Goal: Register for event/course

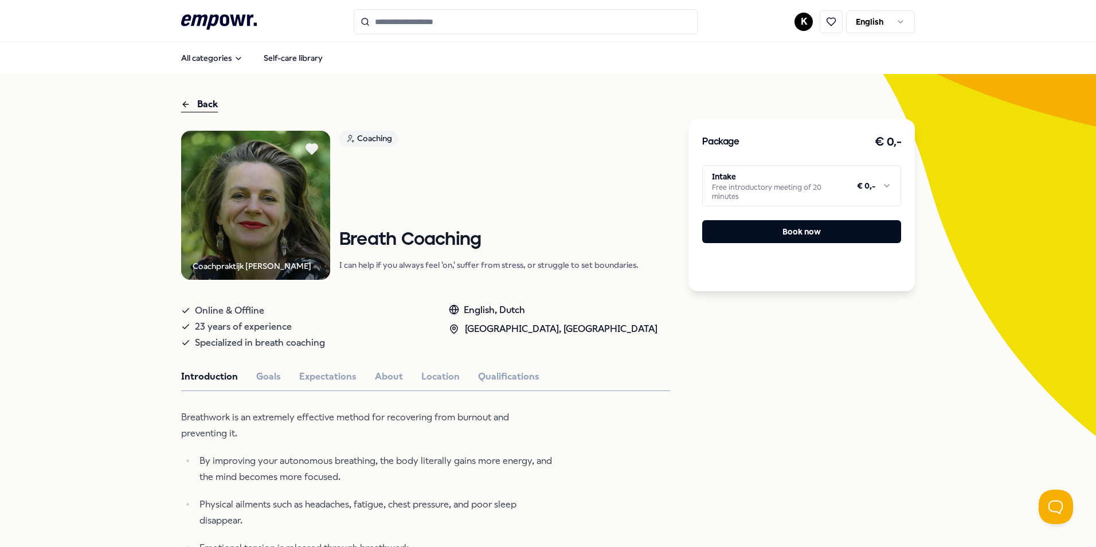
scroll to position [143, 0]
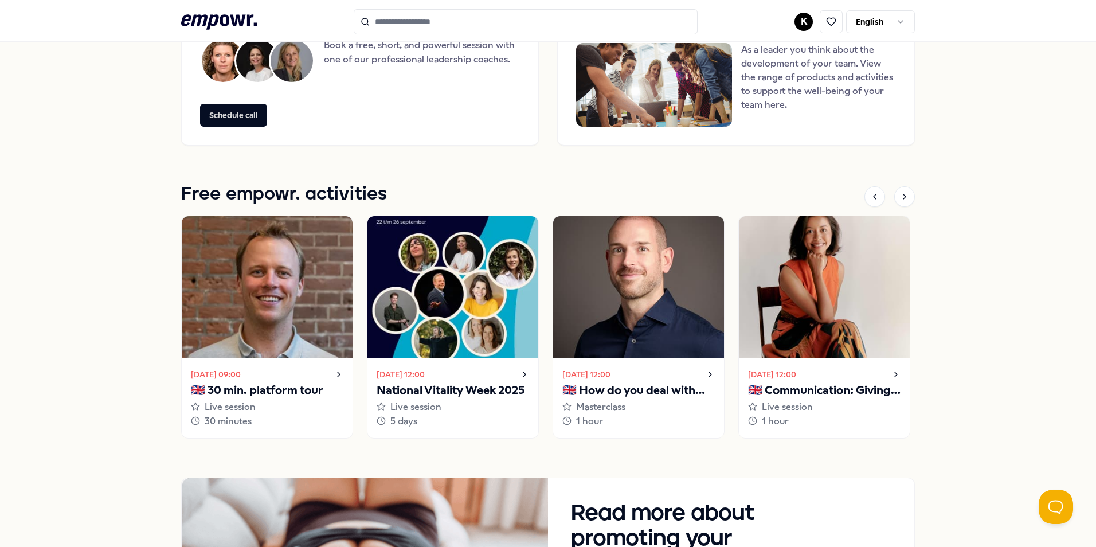
scroll to position [1319, 0]
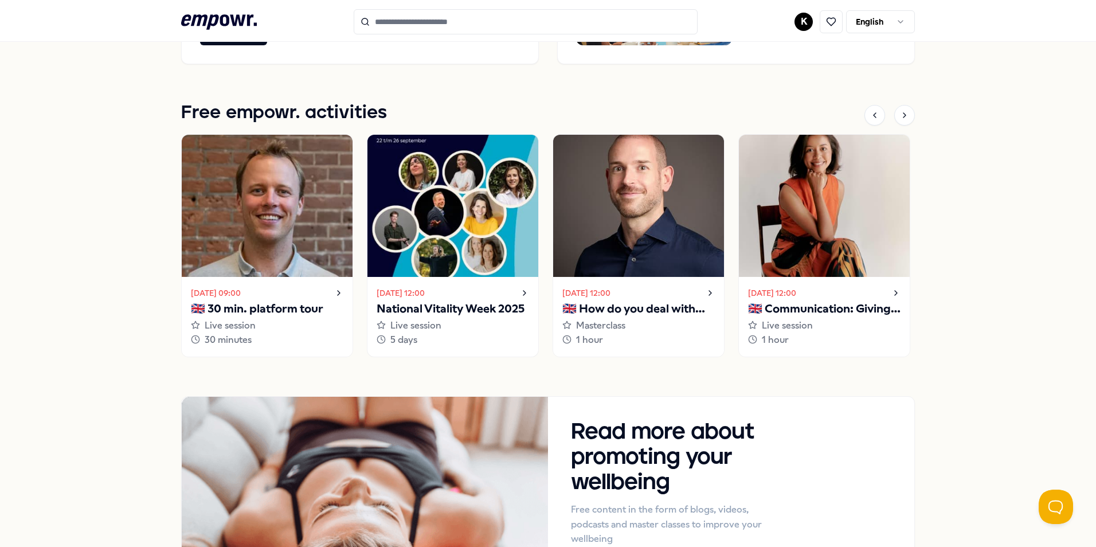
click at [486, 308] on p "National Vitality Week 2025" at bounding box center [453, 309] width 152 height 18
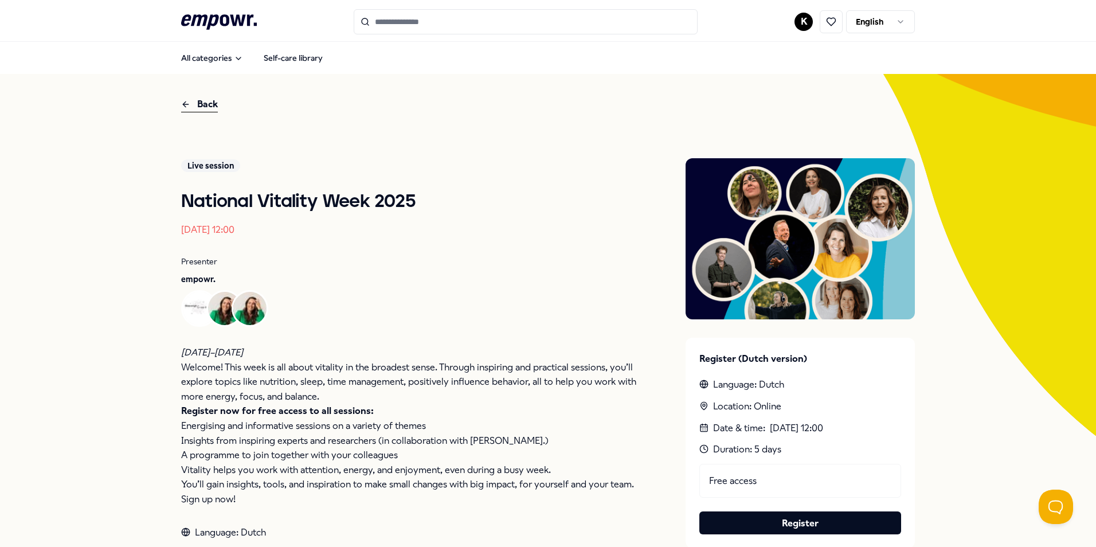
click at [306, 201] on h1 "National Vitality Week 2025" at bounding box center [410, 201] width 459 height 23
click at [200, 108] on div "Back" at bounding box center [199, 104] width 37 height 15
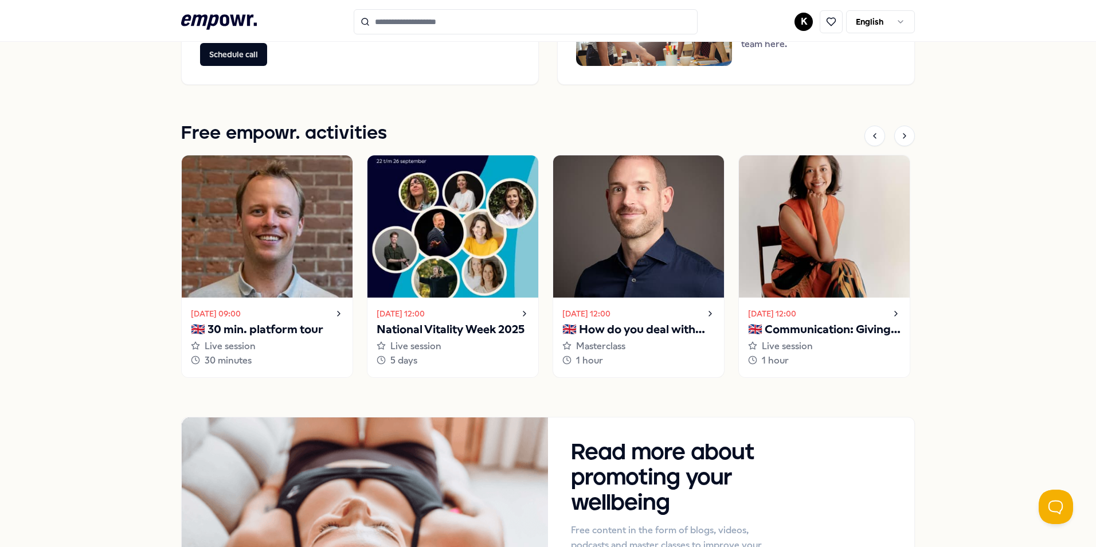
scroll to position [1275, 0]
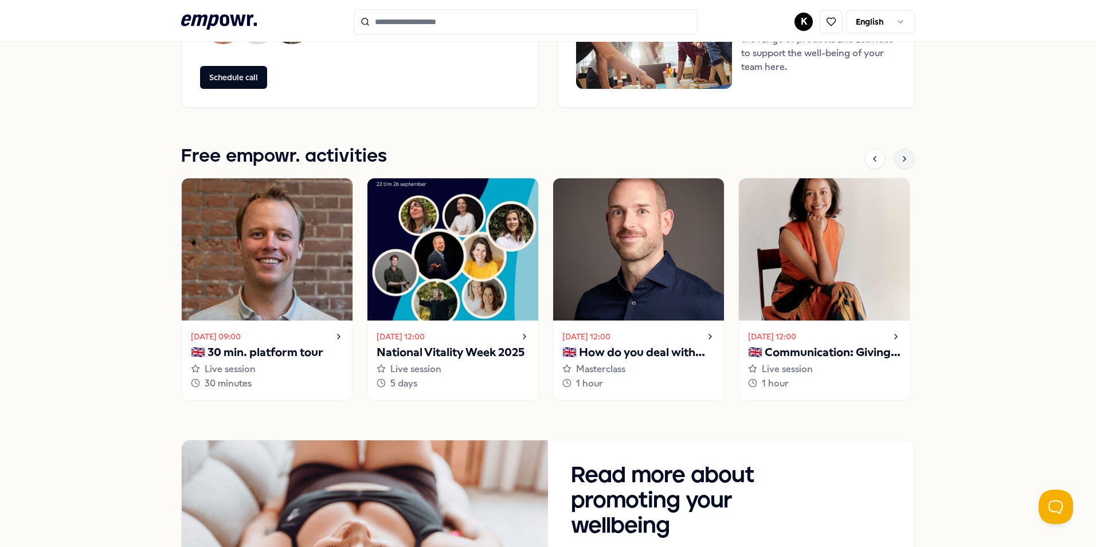
click at [900, 157] on icon at bounding box center [904, 158] width 9 height 9
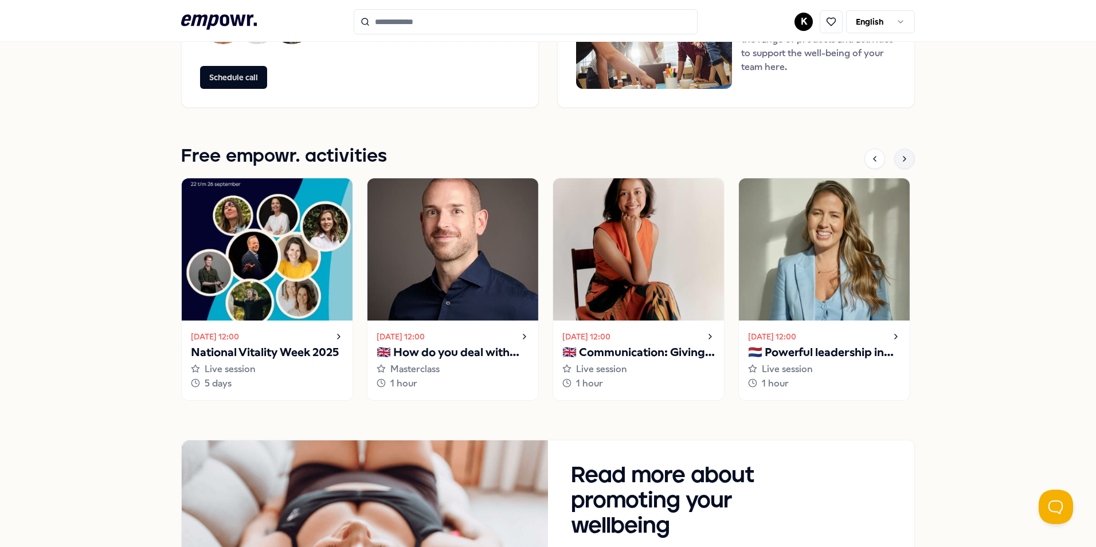
click at [900, 157] on icon at bounding box center [904, 158] width 9 height 9
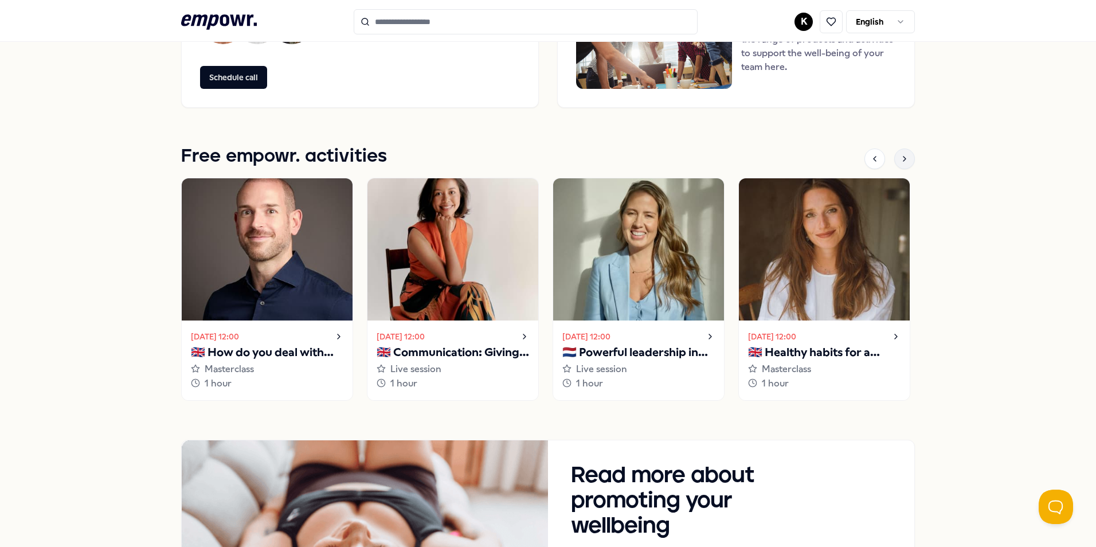
click at [900, 157] on icon at bounding box center [904, 158] width 9 height 9
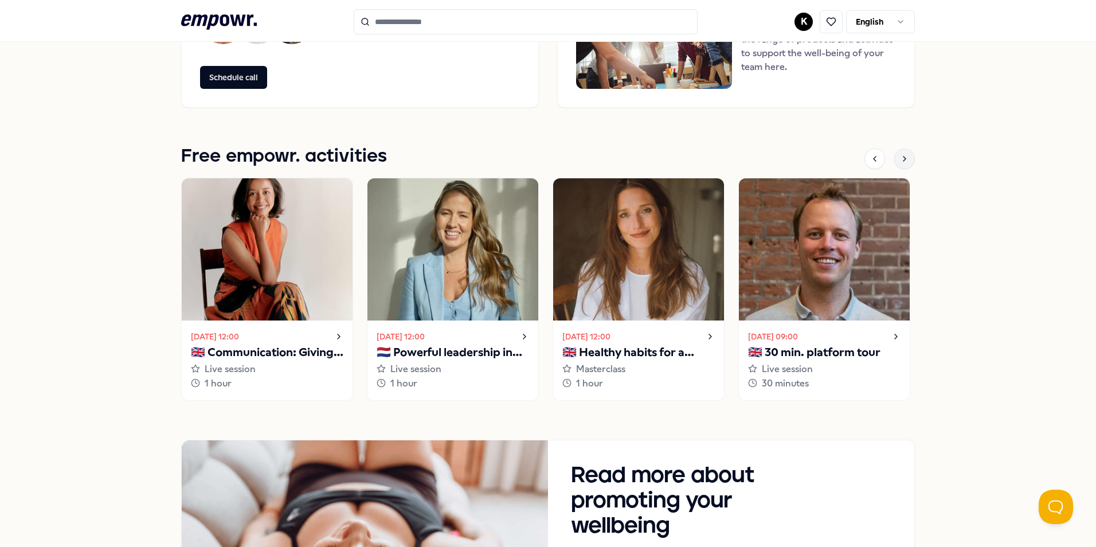
click at [900, 157] on icon at bounding box center [904, 158] width 9 height 9
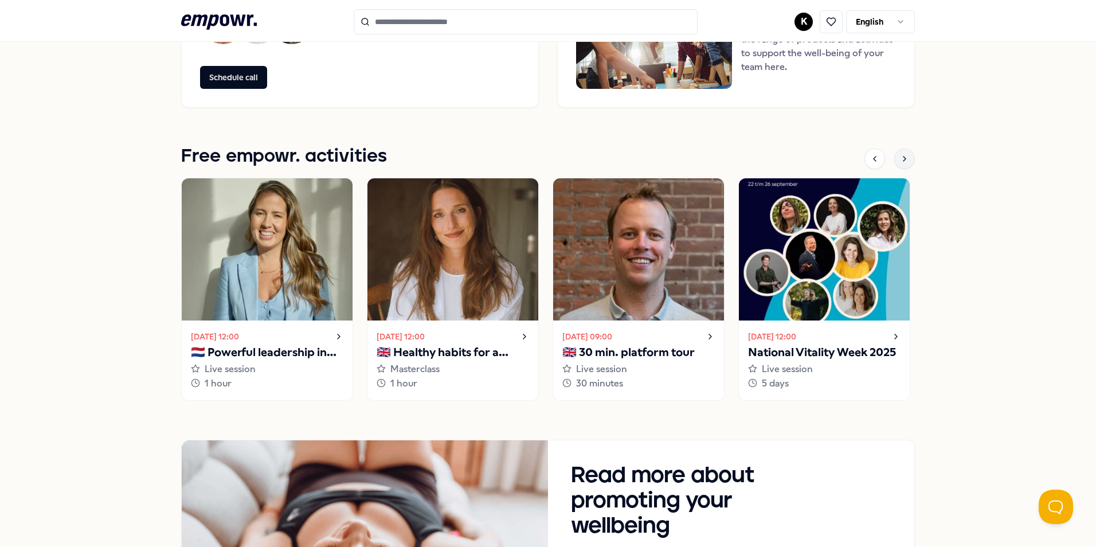
click at [900, 157] on icon at bounding box center [904, 158] width 9 height 9
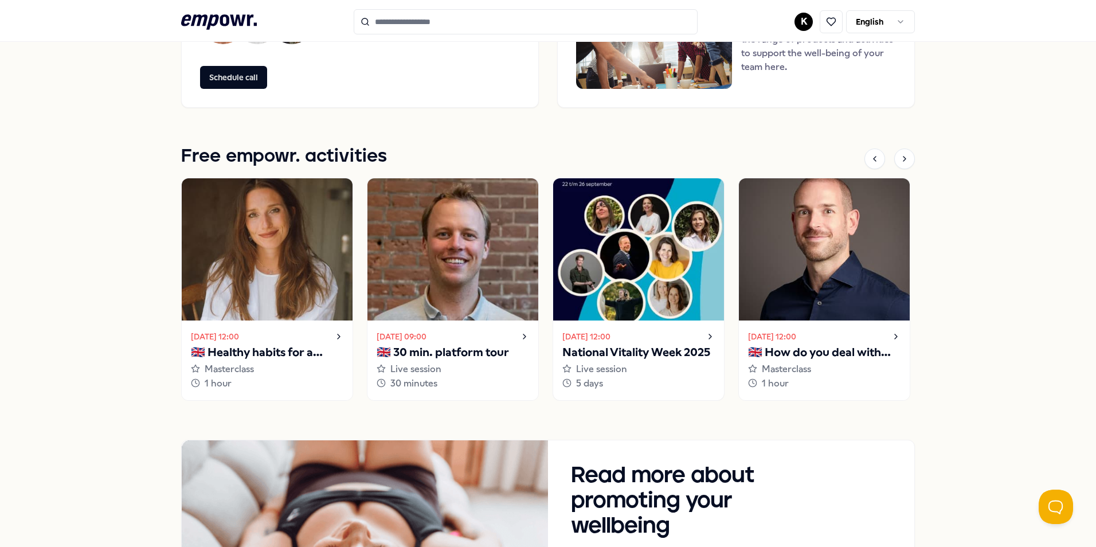
click at [707, 332] on icon at bounding box center [710, 337] width 9 height 14
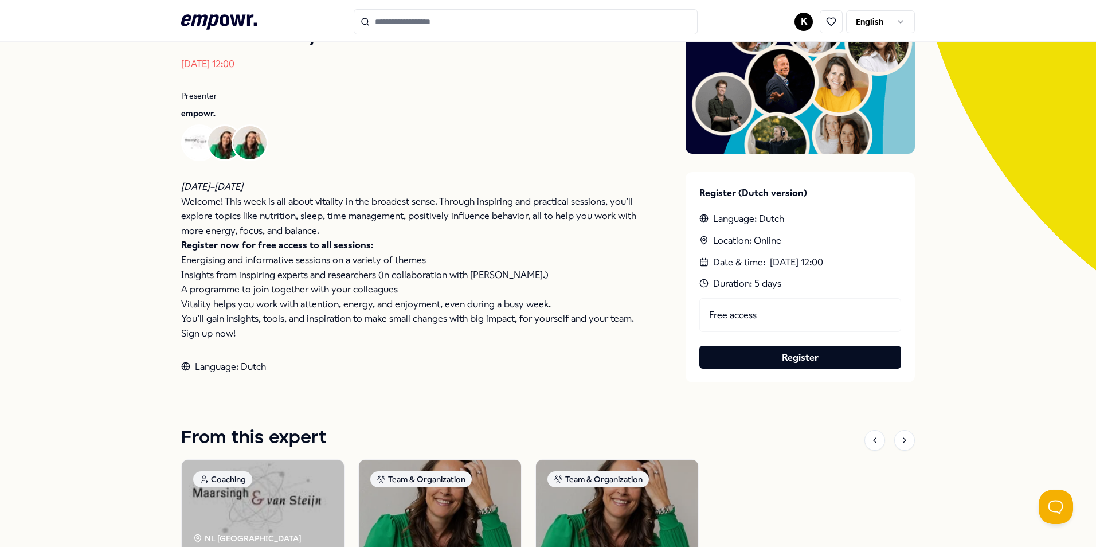
scroll to position [64, 0]
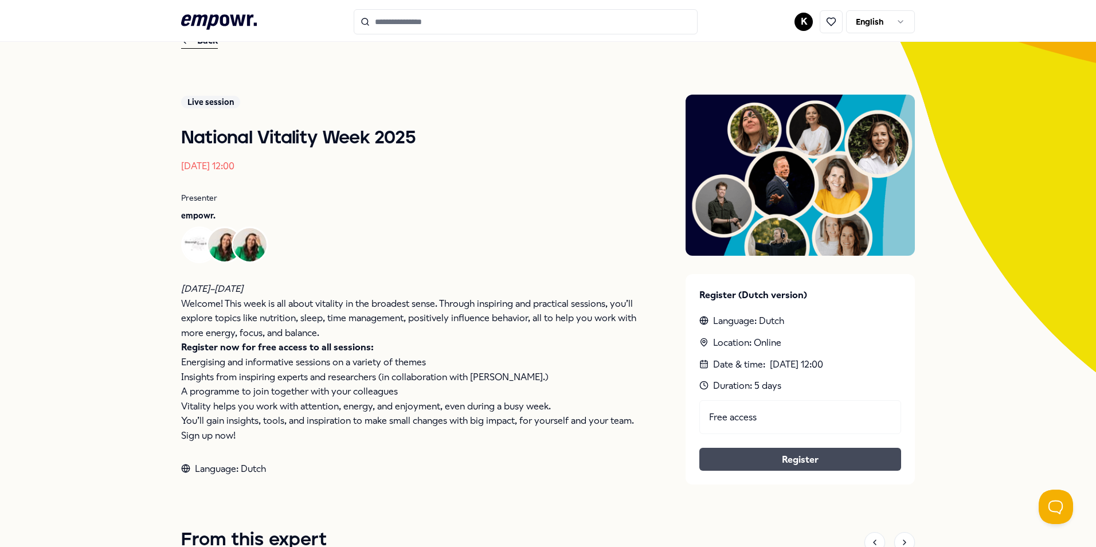
click at [800, 453] on link "Register" at bounding box center [800, 459] width 183 height 15
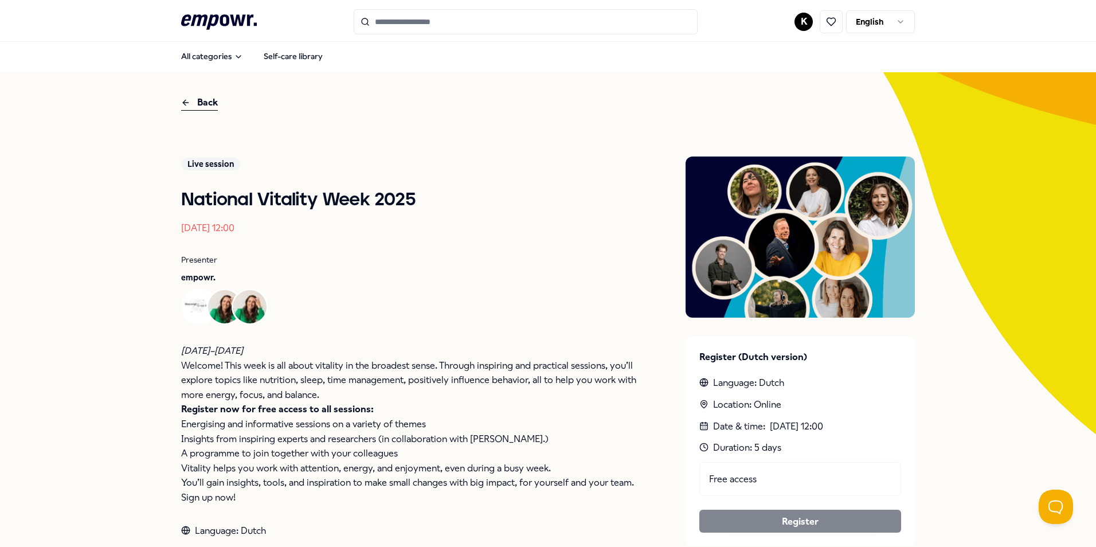
scroll to position [0, 0]
